Goal: Information Seeking & Learning: Learn about a topic

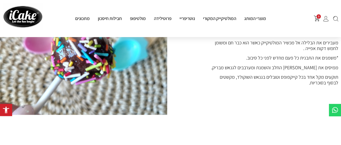
scroll to position [530, 0]
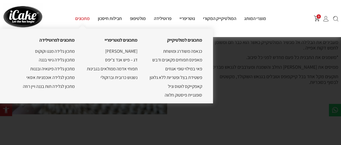
click at [86, 19] on link "מתכונים" at bounding box center [82, 18] width 23 height 6
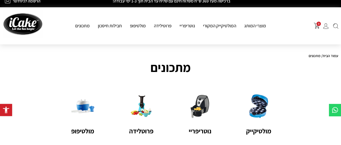
scroll to position [0, 0]
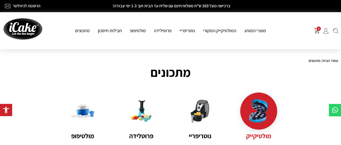
click at [256, 114] on img at bounding box center [258, 110] width 23 height 23
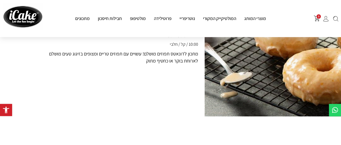
scroll to position [211, 0]
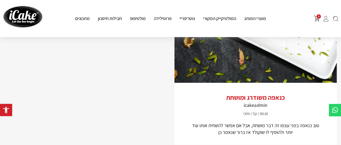
scroll to position [944, 0]
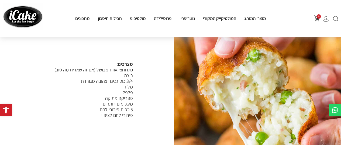
scroll to position [313, 0]
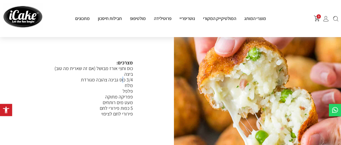
drag, startPoint x: 114, startPoint y: 76, endPoint x: 123, endPoint y: 72, distance: 9.4
click at [123, 76] on span "3/4 כוס גבינה צהובה מגורדת" at bounding box center [107, 79] width 52 height 6
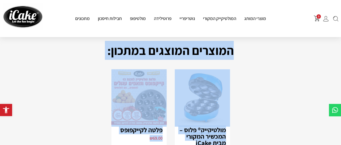
scroll to position [98, 0]
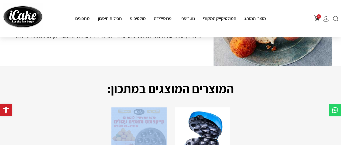
drag, startPoint x: 144, startPoint y: 129, endPoint x: 119, endPoint y: 133, distance: 25.6
copy div "פלטה לקייקפופס ₪ 69.00 הוספה לסל מצרכים: כוס וחצי אורז מבושל (אם זה שארית מה טו…"
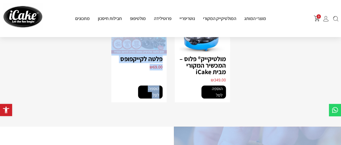
scroll to position [210, 0]
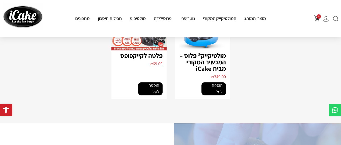
click at [121, 107] on section "המוצרים המוצגים במתכון: מולטיקייק® פלוס – המכשיר המקורי מבית iCake ₪ 349.00 הוס…" at bounding box center [170, 38] width 341 height 169
copy div "הוספה לסל מצרכים: כוס וחצי אורז מבושל (אם זה שארית מה טוב) ביצה 3/4 כוס גבינה צ…"
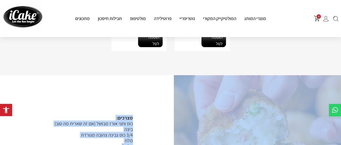
scroll to position [259, 0]
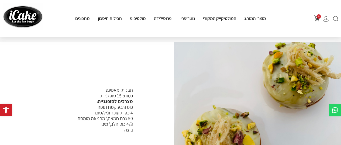
scroll to position [292, 0]
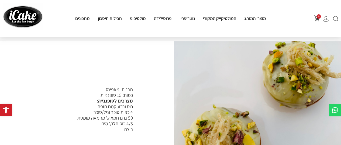
drag, startPoint x: 108, startPoint y: 101, endPoint x: 118, endPoint y: 101, distance: 9.2
click at [118, 101] on p "תבנית: מאפינס כמות: 15 סופגניות. מצרכים לסופגנייה: כוס ורבע קמח תופח 4 כפות סוכ…" at bounding box center [68, 108] width 130 height 45
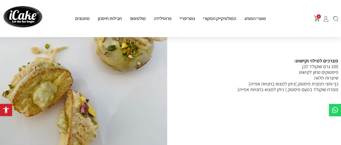
scroll to position [482, 0]
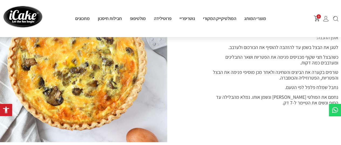
scroll to position [522, 0]
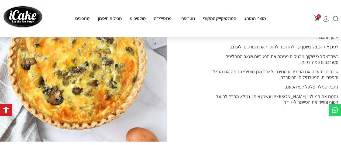
drag, startPoint x: 221, startPoint y: 88, endPoint x: 249, endPoint y: 87, distance: 27.5
click at [249, 93] on span "נחמם את המולטי [PERSON_NAME] ונשמן אותו. נמלא מהבלילה עד הסוף ונשים את הטיימר ל…" at bounding box center [277, 99] width 122 height 12
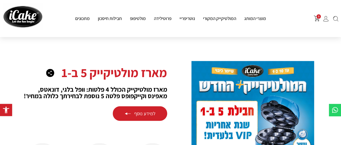
scroll to position [650, 0]
